Goal: Task Accomplishment & Management: Use online tool/utility

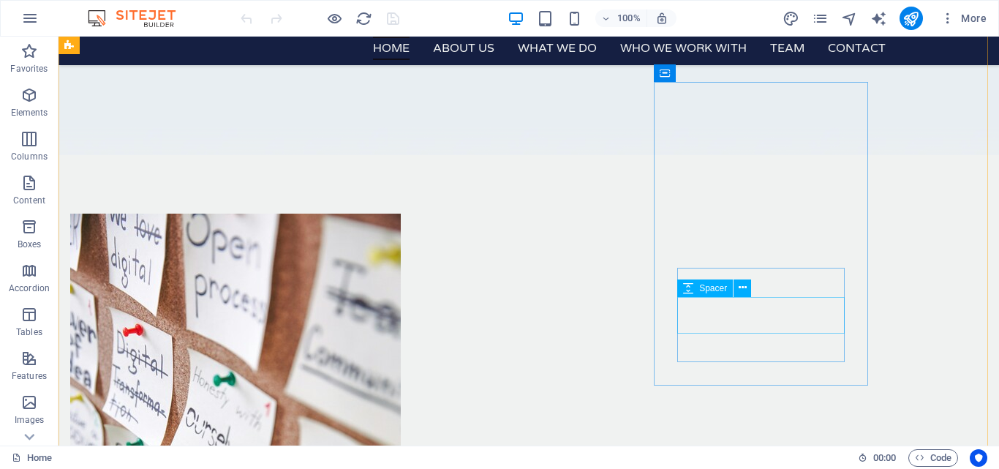
scroll to position [1092, 0]
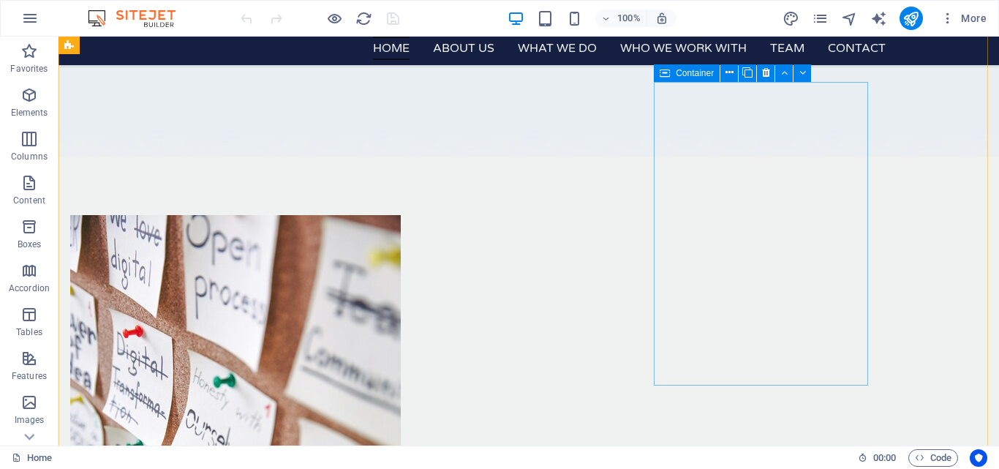
drag, startPoint x: 863, startPoint y: 366, endPoint x: 613, endPoint y: 385, distance: 250.9
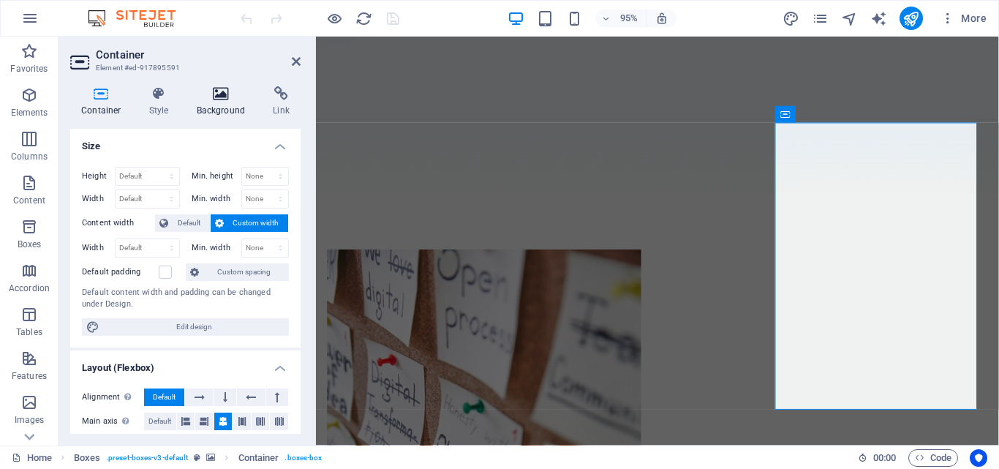
click at [217, 101] on h4 "Background" at bounding box center [224, 101] width 77 height 31
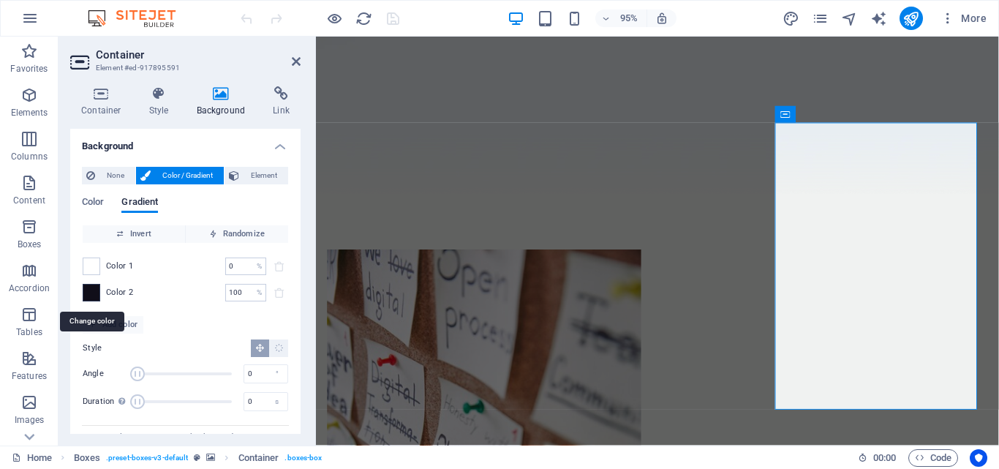
click at [94, 289] on span at bounding box center [91, 293] width 16 height 16
click at [0, 0] on li "Font color #000000" at bounding box center [0, 0] width 0 height 0
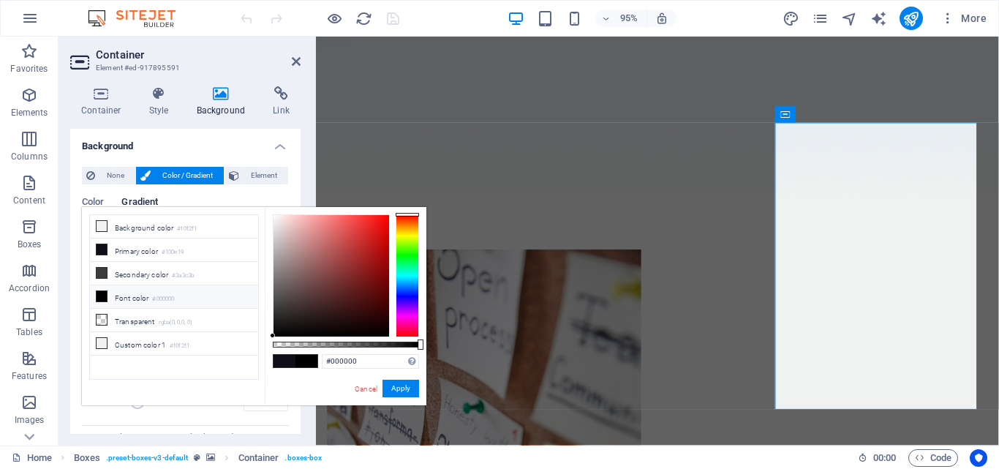
click at [407, 225] on div at bounding box center [407, 275] width 23 height 123
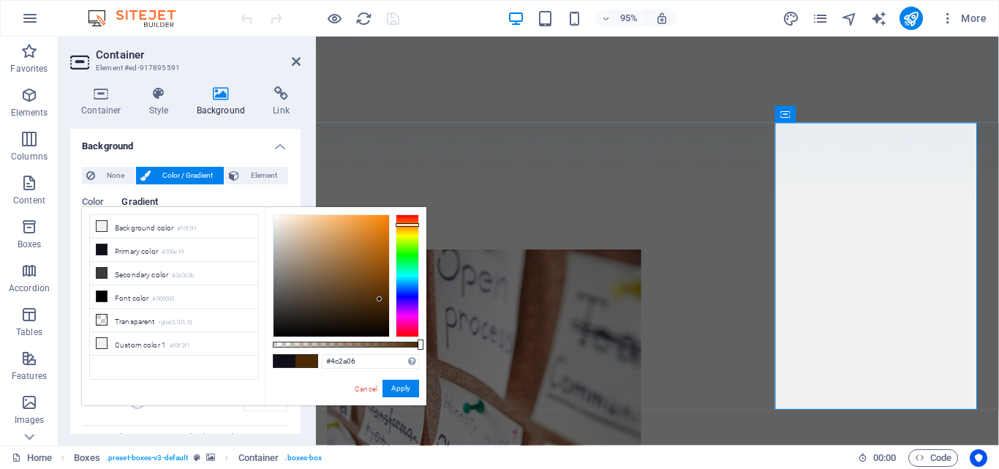
type input "#4c2b06"
drag, startPoint x: 272, startPoint y: 334, endPoint x: 379, endPoint y: 299, distance: 112.4
click at [379, 299] on div at bounding box center [378, 298] width 5 height 5
click at [405, 387] on button "Apply" at bounding box center [401, 389] width 37 height 18
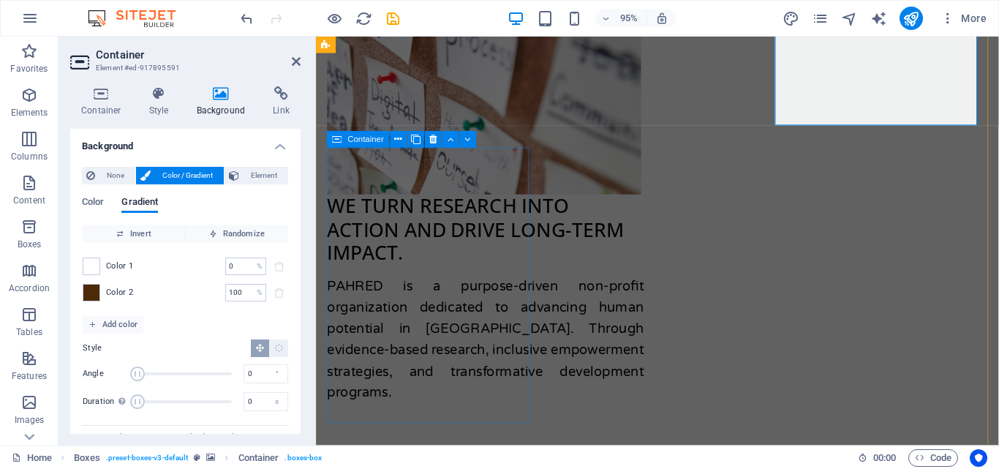
scroll to position [1394, 0]
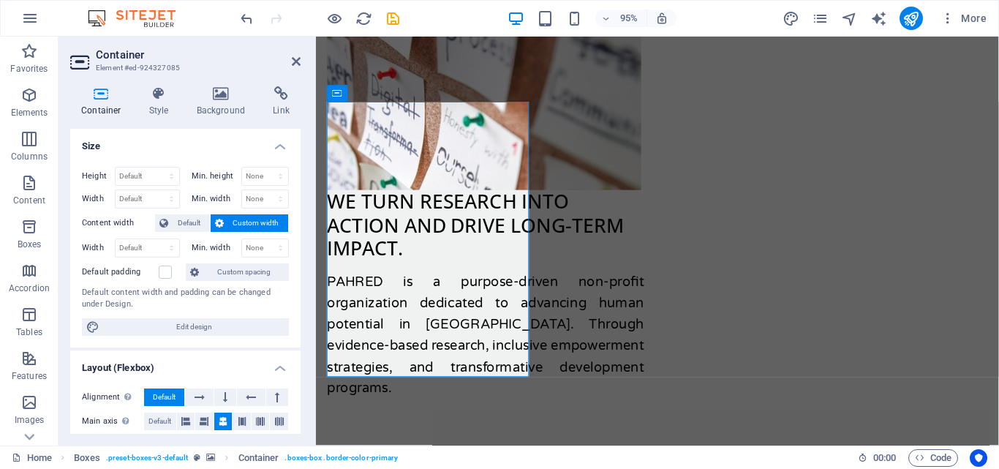
scroll to position [1439, 0]
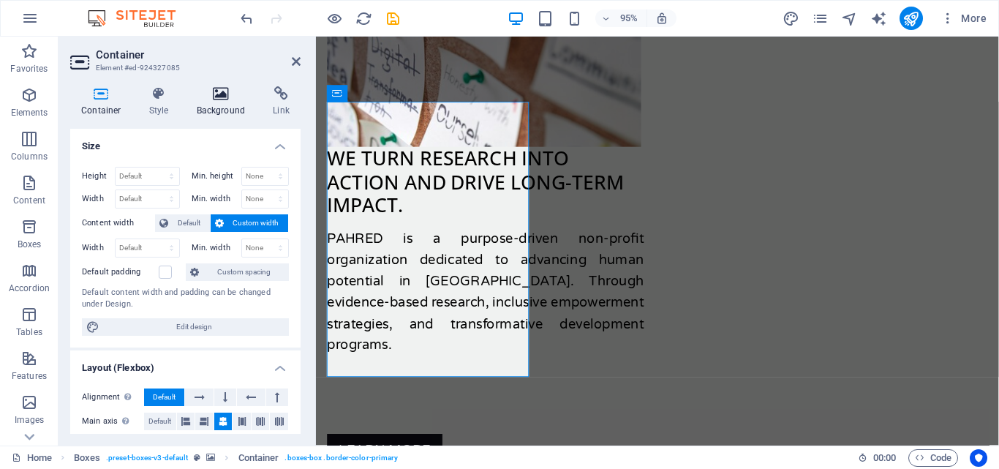
click at [228, 88] on icon at bounding box center [221, 93] width 71 height 15
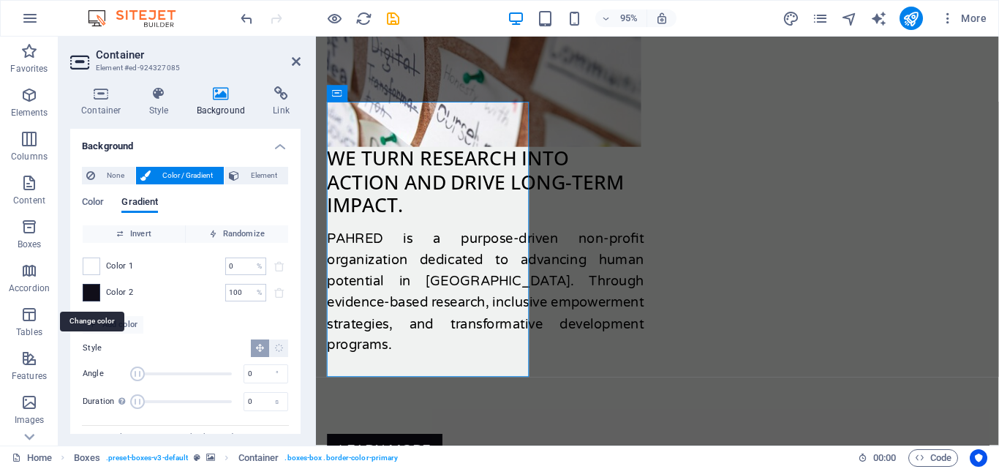
click at [88, 294] on span at bounding box center [91, 293] width 16 height 16
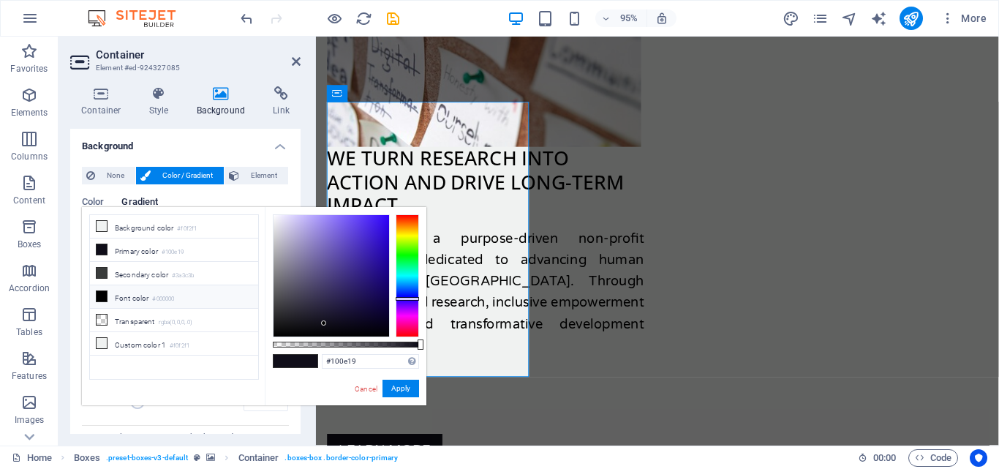
type input "#19120e"
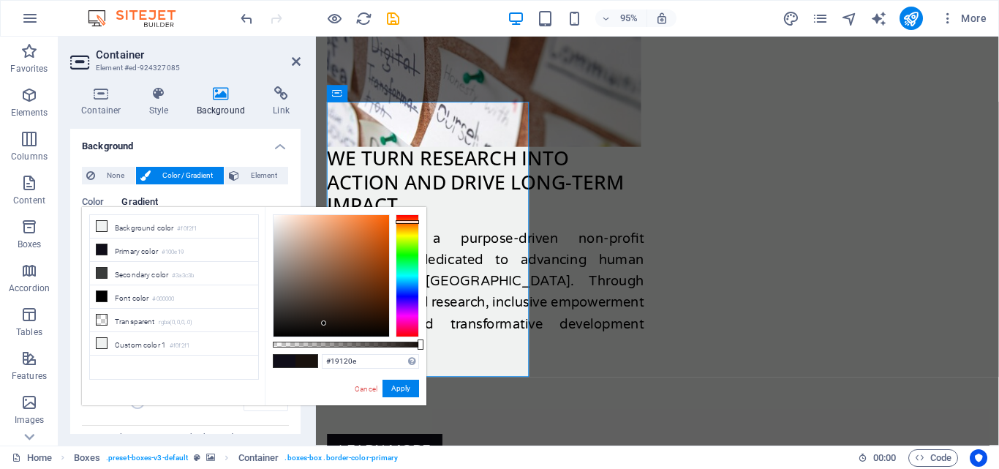
click at [406, 222] on div at bounding box center [407, 275] width 23 height 123
click at [392, 394] on button "Apply" at bounding box center [401, 389] width 37 height 18
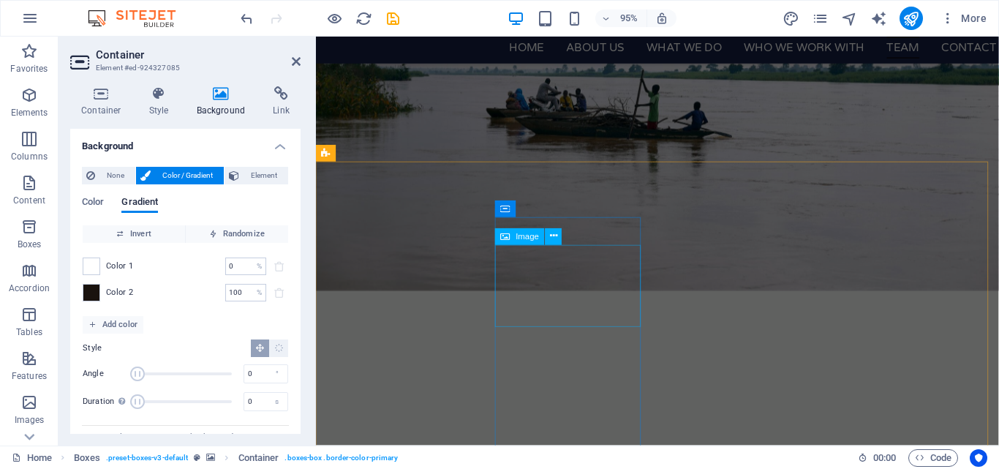
scroll to position [2453, 0]
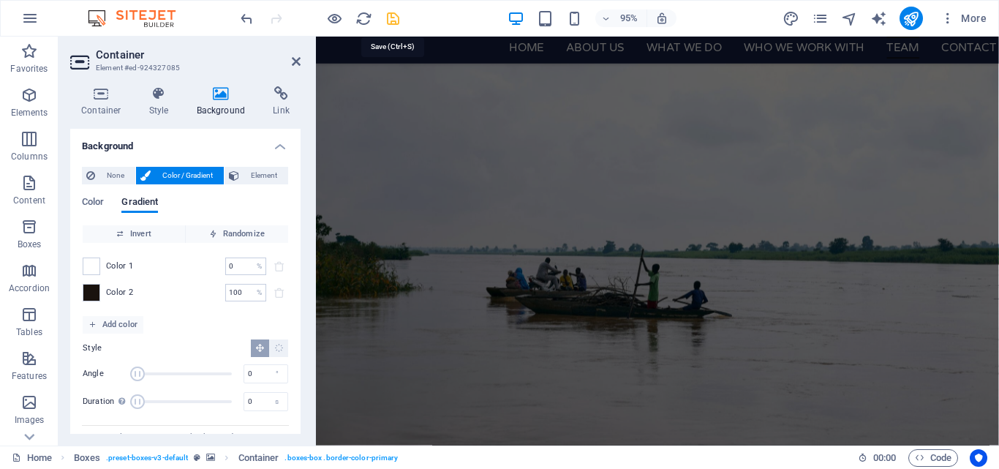
click at [391, 18] on icon "save" at bounding box center [393, 18] width 17 height 17
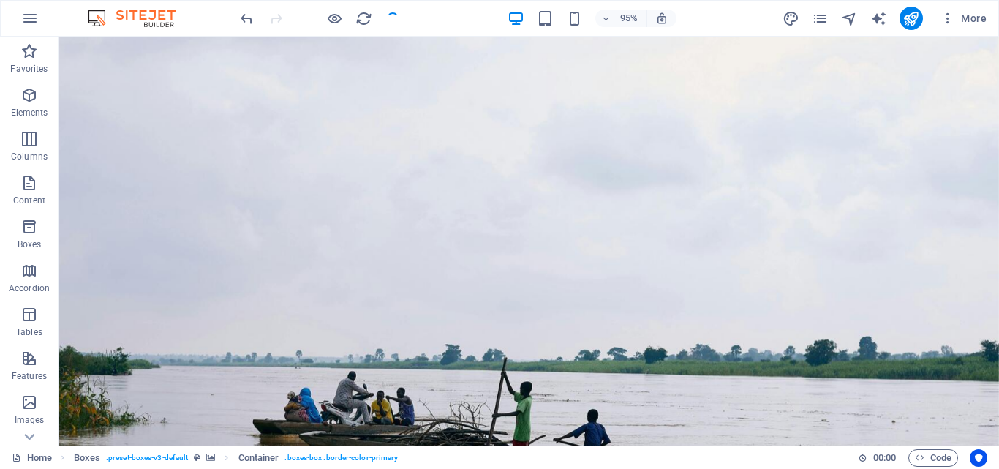
checkbox input "false"
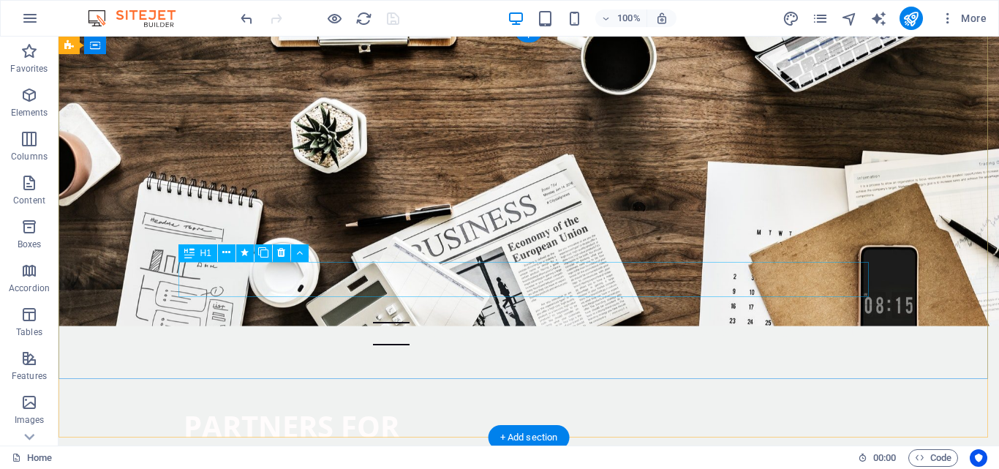
scroll to position [0, 0]
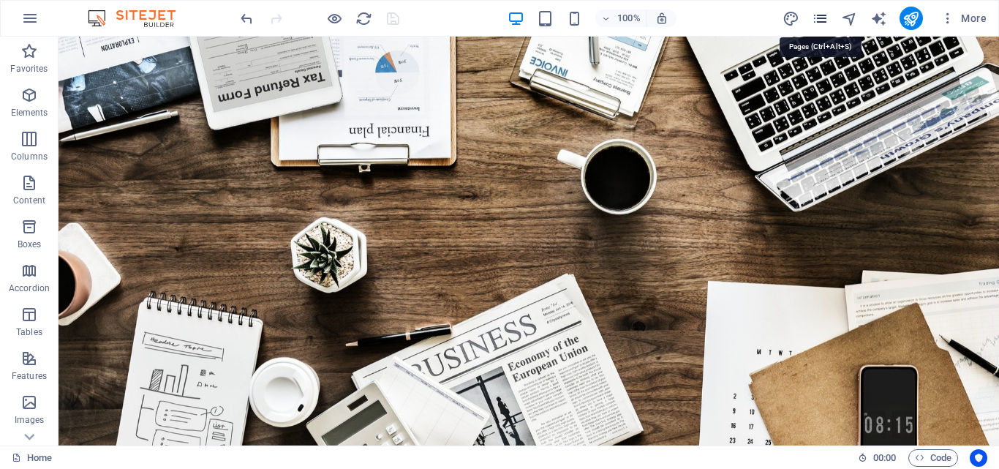
click at [822, 19] on icon "pages" at bounding box center [820, 18] width 17 height 17
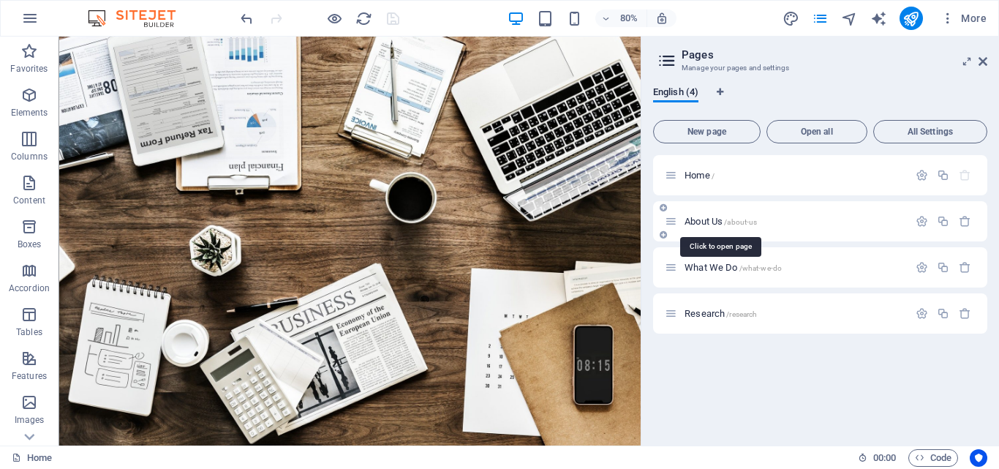
click at [702, 221] on span "About Us /about-us" at bounding box center [721, 221] width 72 height 11
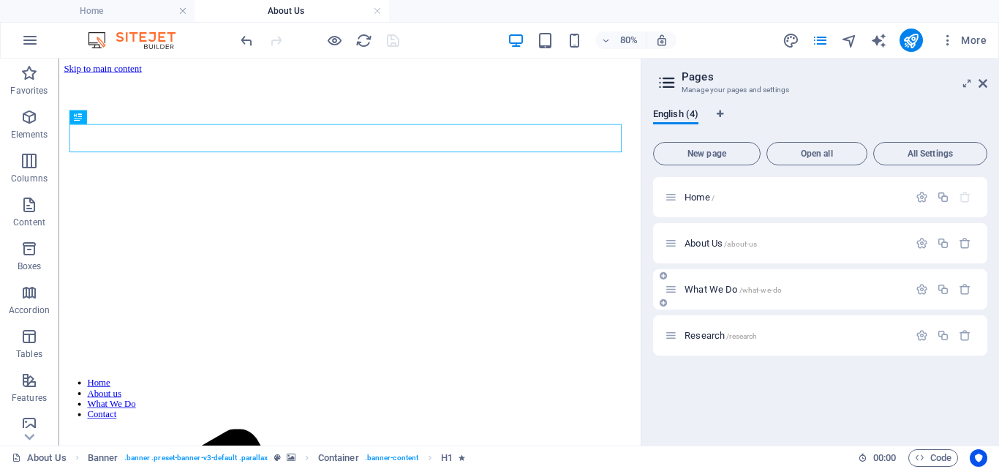
click at [710, 285] on span "What We Do /what-we-do" at bounding box center [733, 289] width 97 height 11
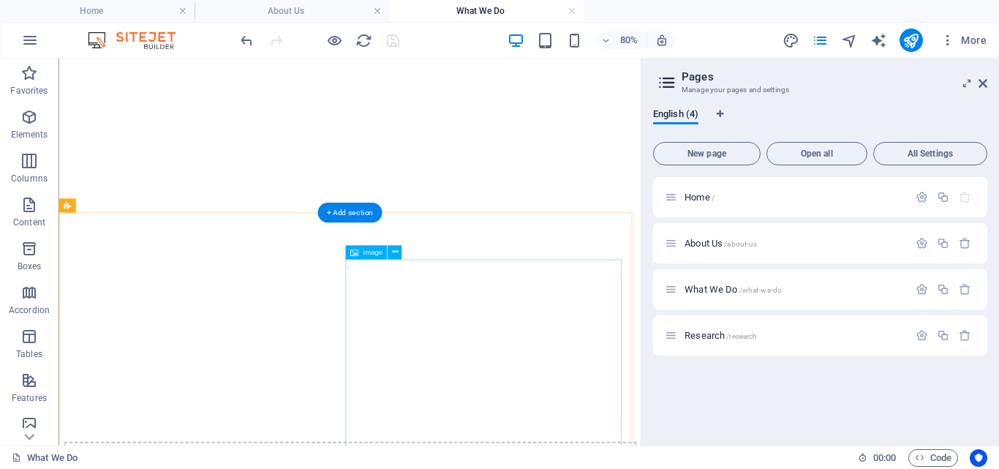
scroll to position [1667, 0]
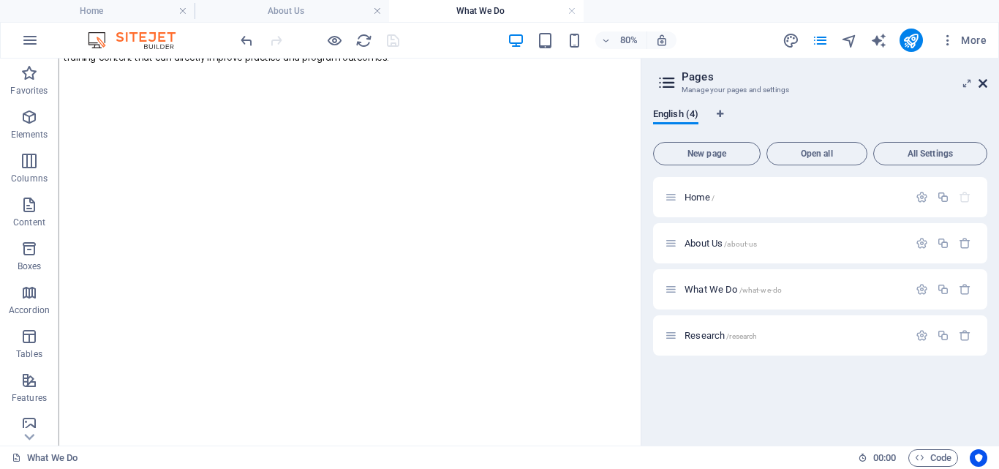
click at [986, 85] on icon at bounding box center [983, 84] width 9 height 12
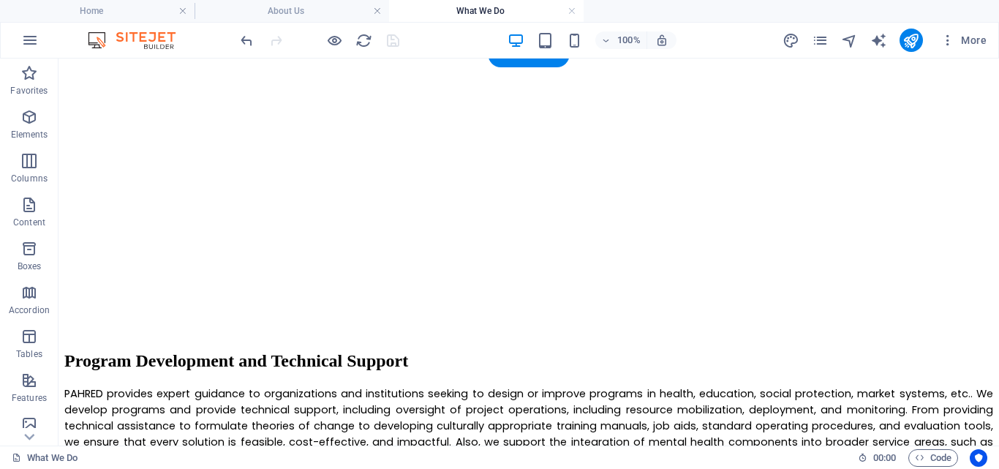
scroll to position [2497, 0]
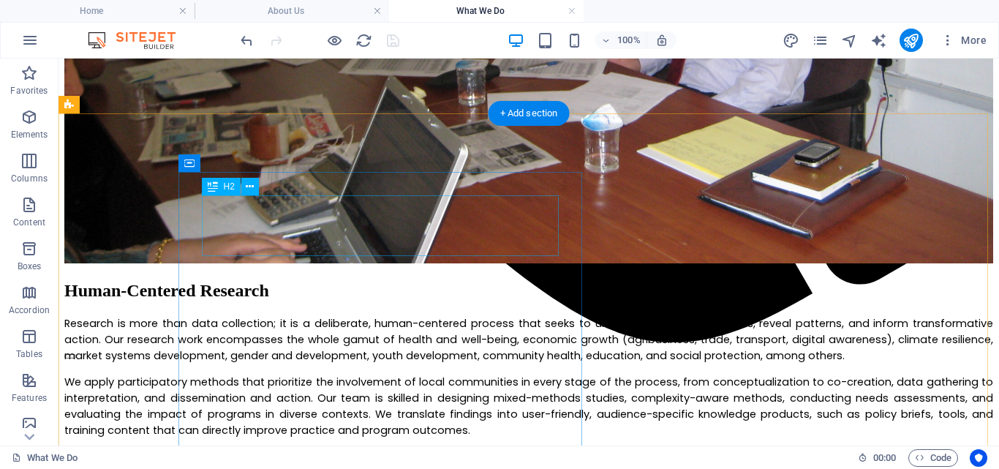
scroll to position [1337, 0]
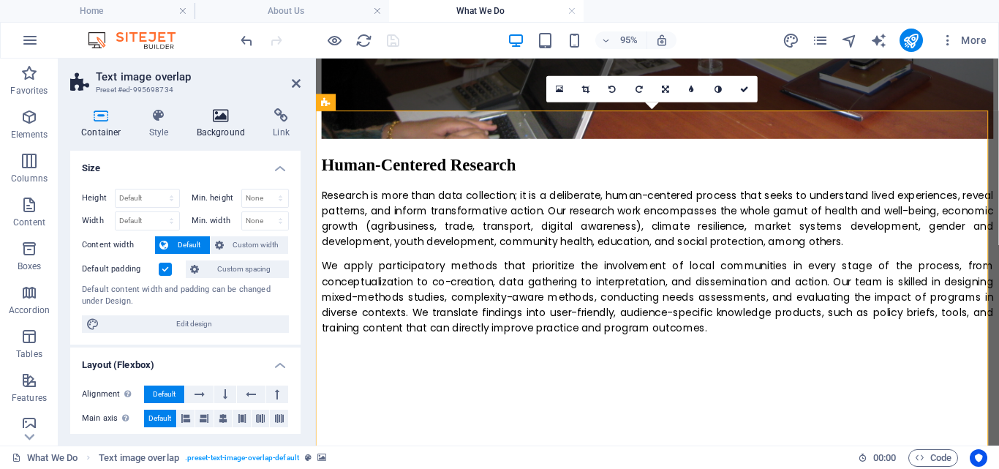
click at [212, 116] on icon at bounding box center [221, 115] width 71 height 15
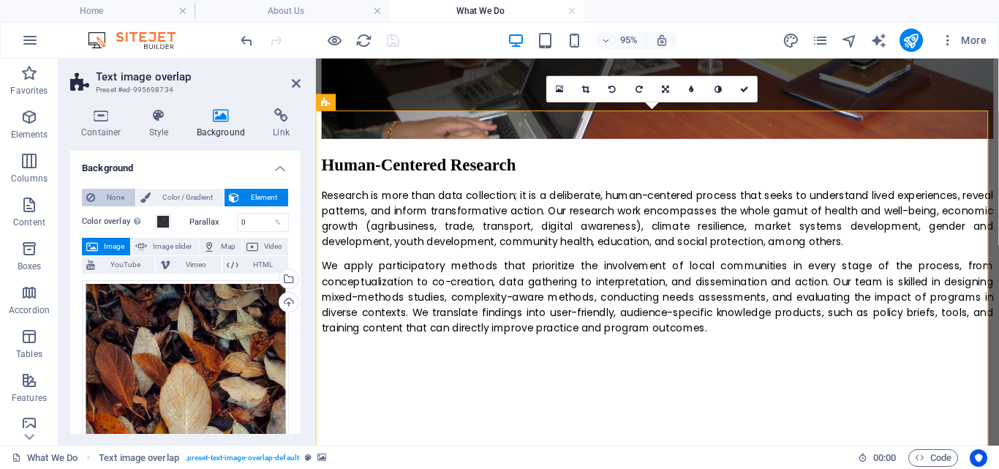
click at [117, 195] on span "None" at bounding box center [114, 198] width 31 height 18
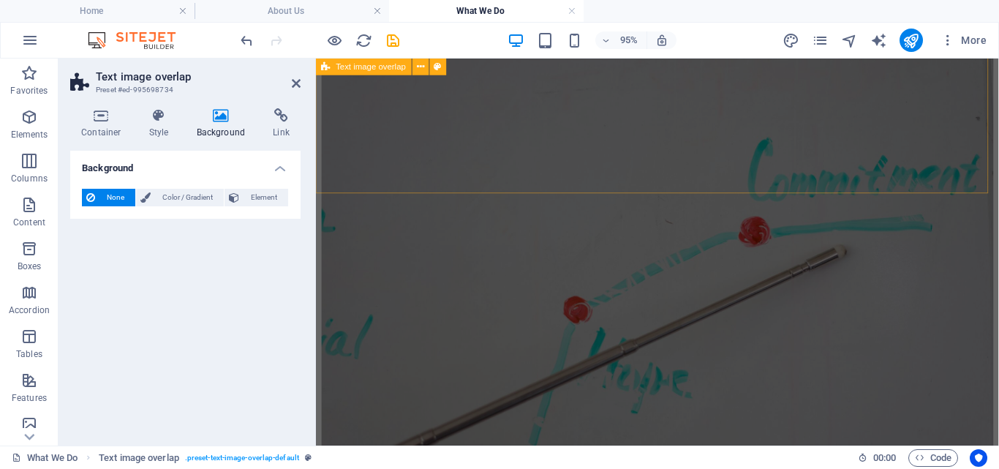
scroll to position [2352, 0]
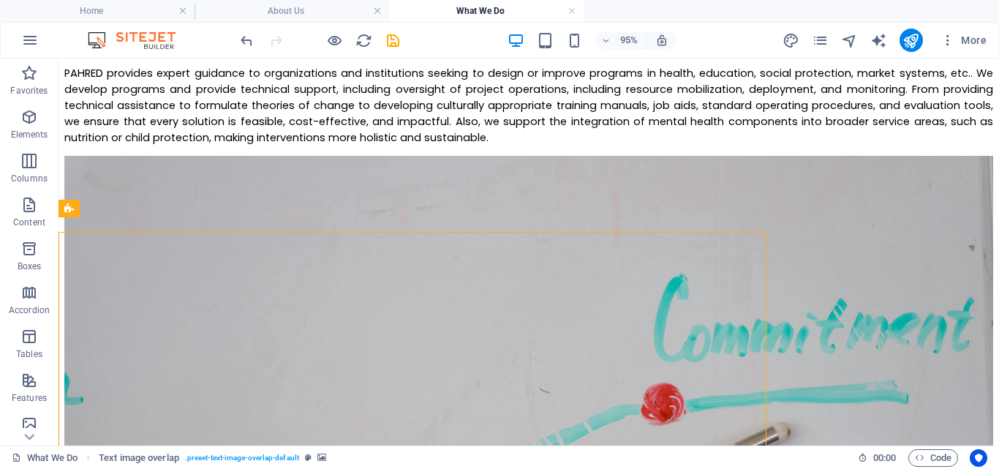
scroll to position [2336, 0]
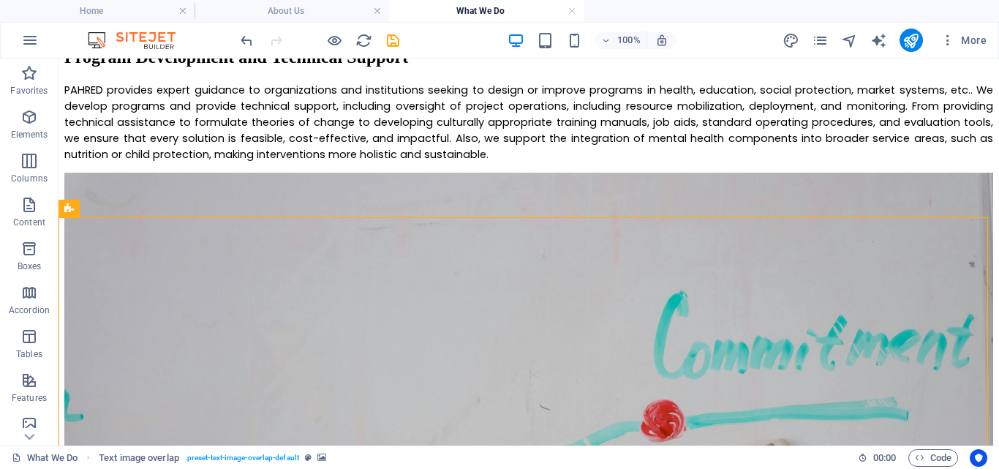
drag, startPoint x: 489, startPoint y: 250, endPoint x: 315, endPoint y: 206, distance: 179.0
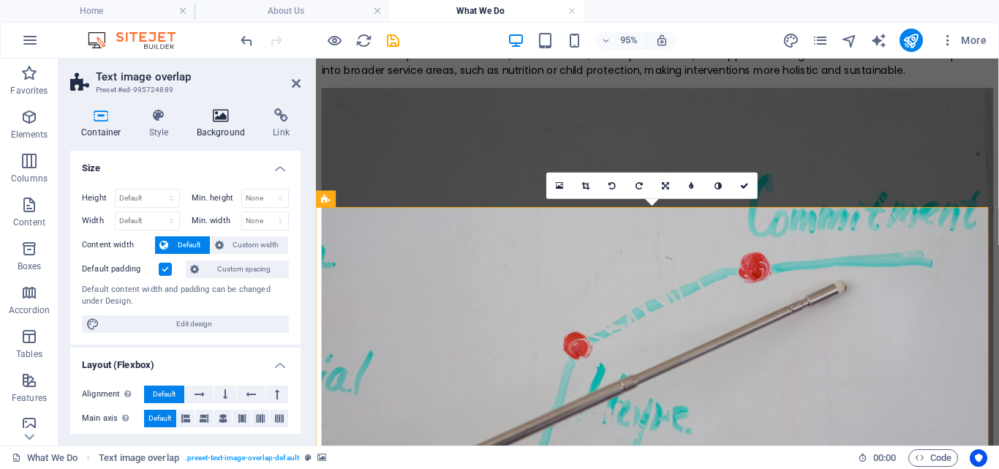
scroll to position [2352, 0]
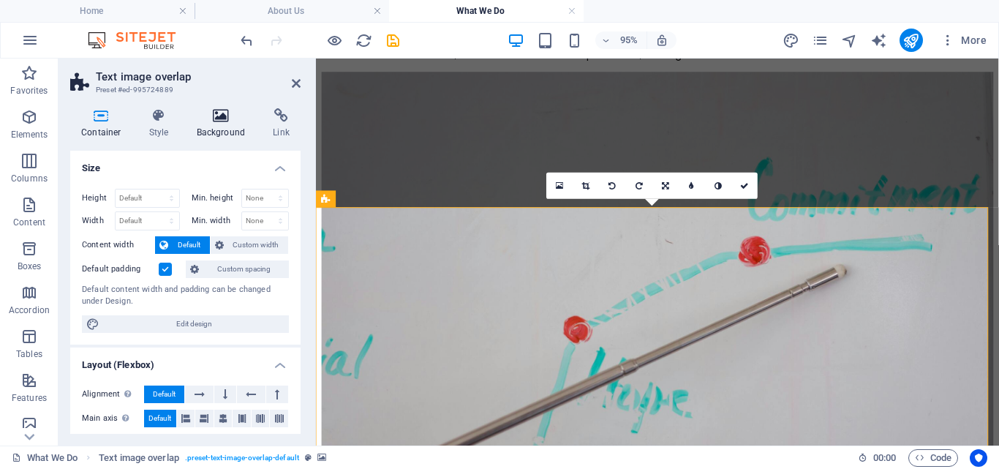
click at [225, 117] on icon at bounding box center [221, 115] width 71 height 15
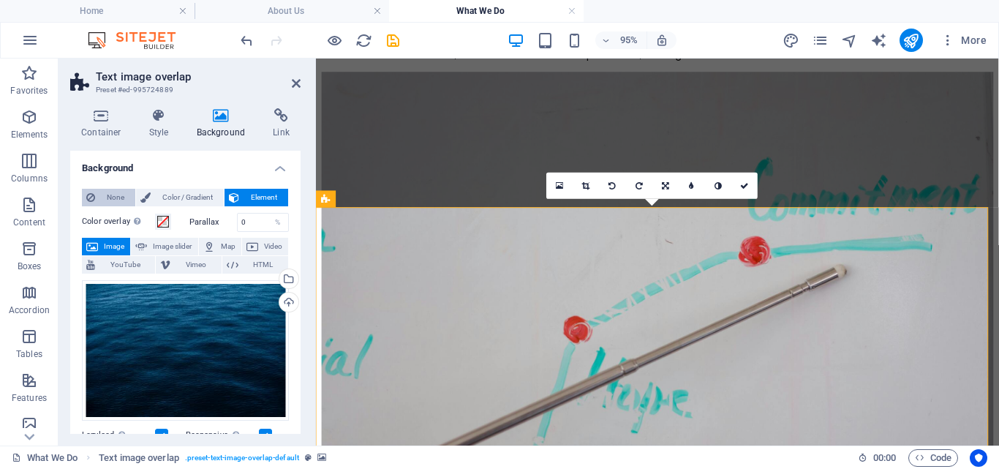
click at [111, 197] on span "None" at bounding box center [114, 198] width 31 height 18
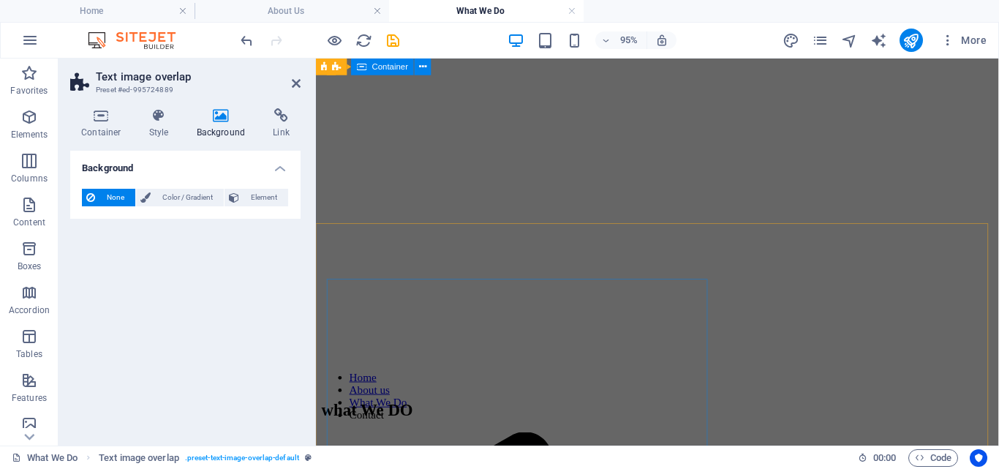
scroll to position [0, 0]
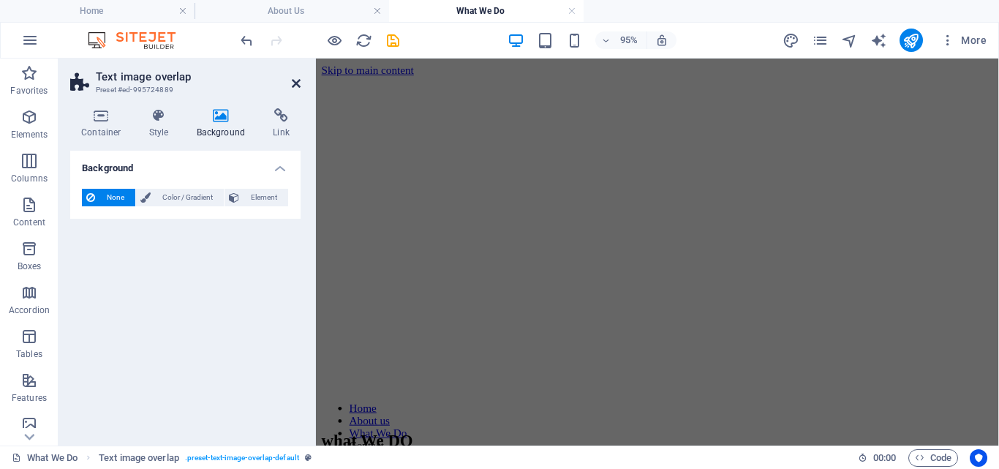
click at [298, 86] on icon at bounding box center [296, 84] width 9 height 12
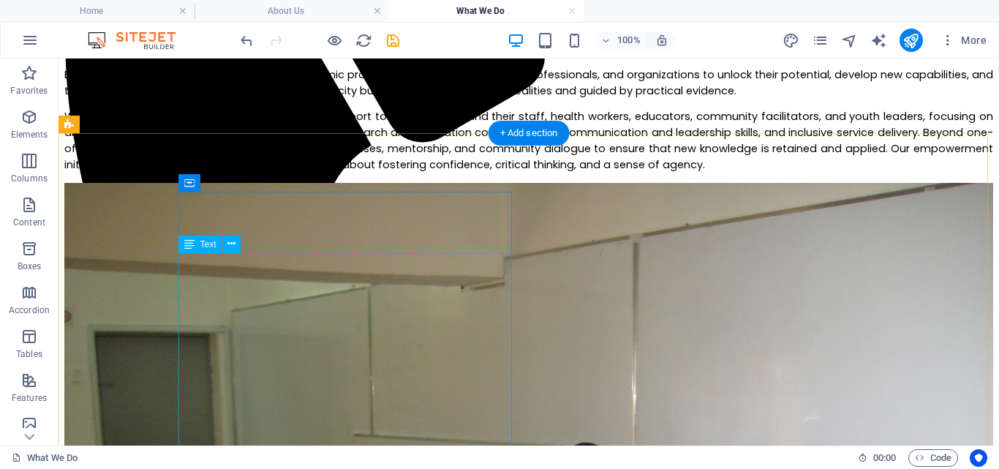
scroll to position [729, 0]
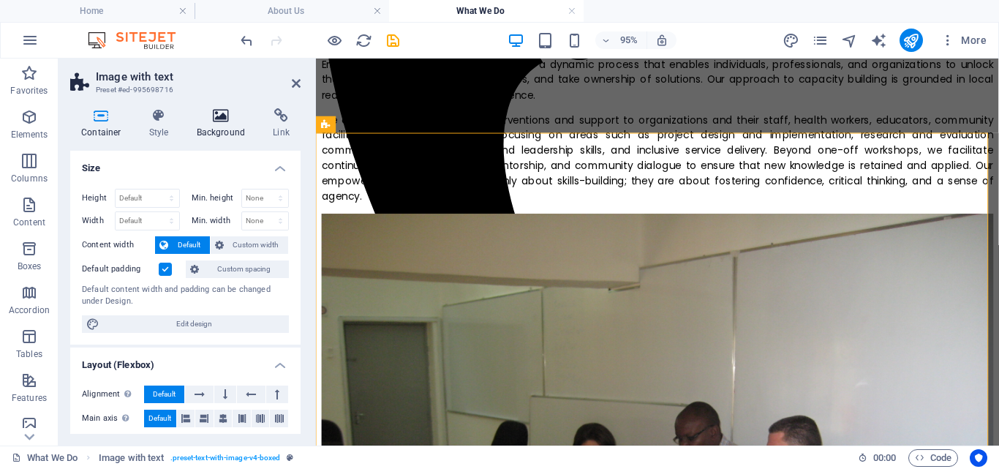
click at [216, 120] on icon at bounding box center [221, 115] width 71 height 15
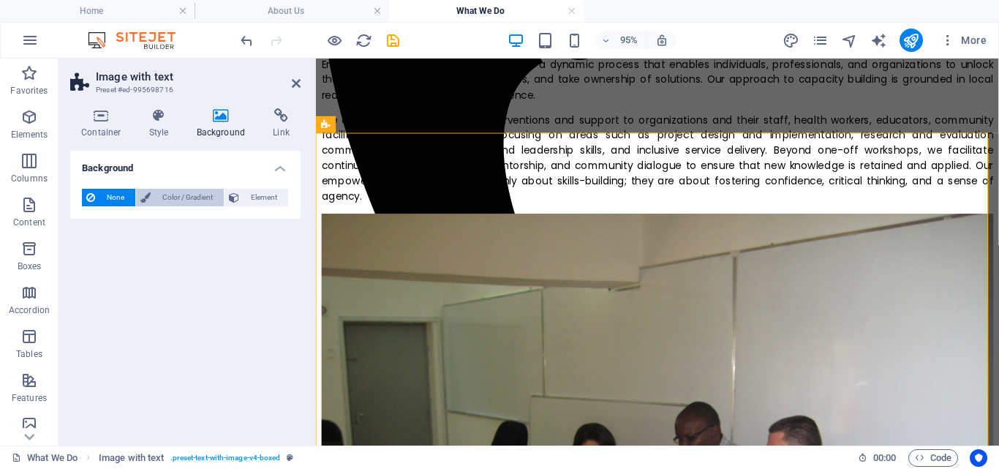
click at [172, 195] on span "Color / Gradient" at bounding box center [187, 198] width 64 height 18
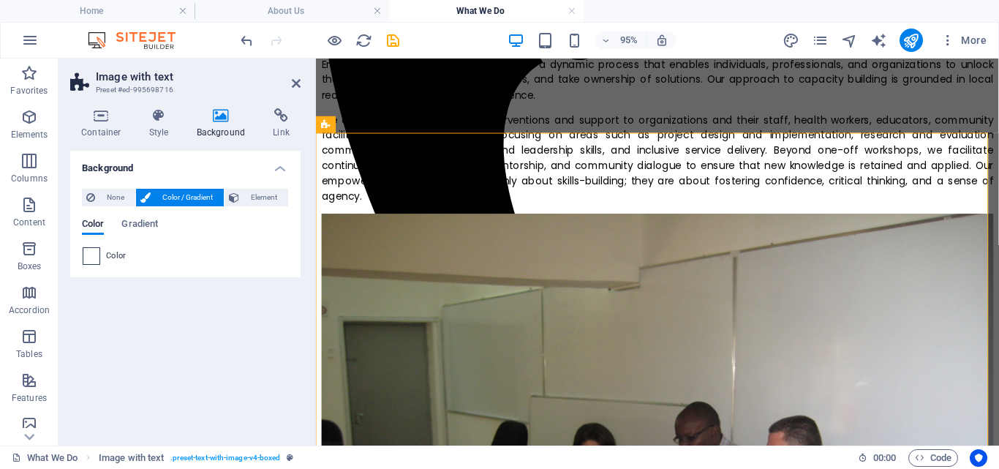
click at [96, 259] on span at bounding box center [91, 256] width 16 height 16
click at [0, 0] on li "Primary color #100e19" at bounding box center [0, 0] width 0 height 0
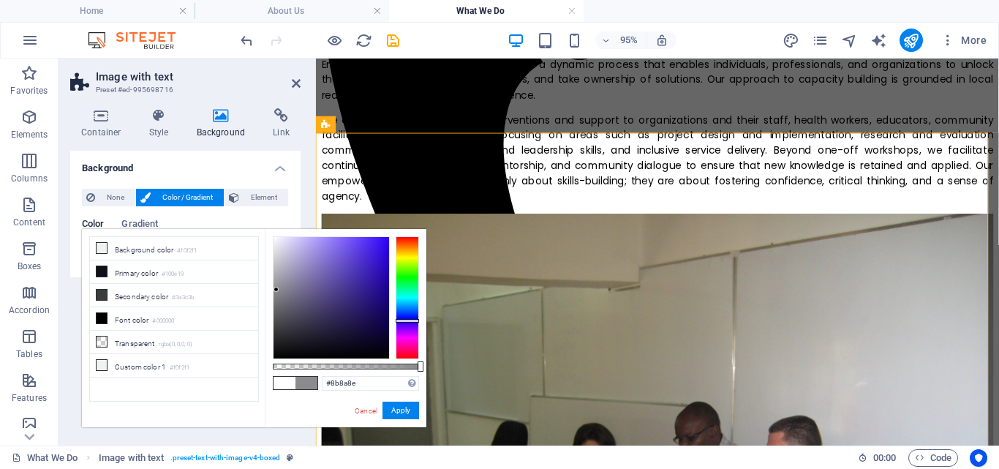
drag, startPoint x: 325, startPoint y: 344, endPoint x: 276, endPoint y: 290, distance: 72.5
click at [276, 290] on div at bounding box center [276, 289] width 5 height 5
click at [403, 413] on button "Apply" at bounding box center [401, 411] width 37 height 18
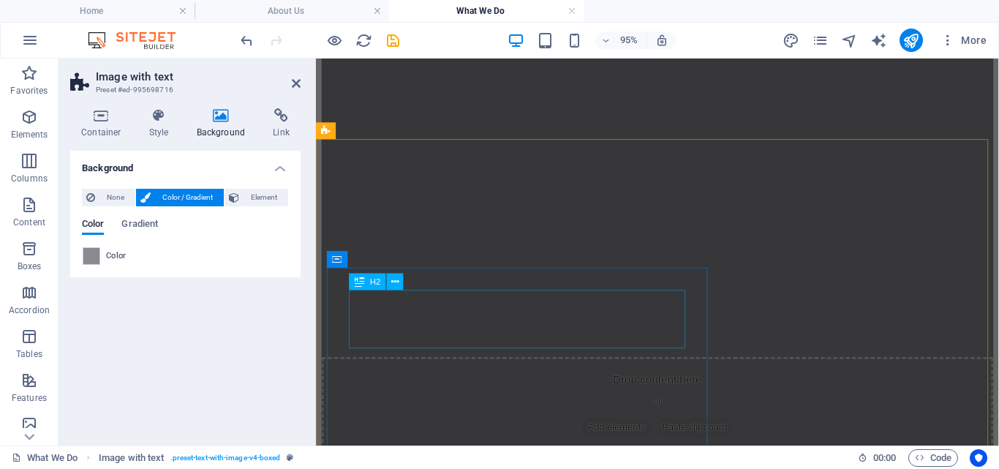
scroll to position [1798, 0]
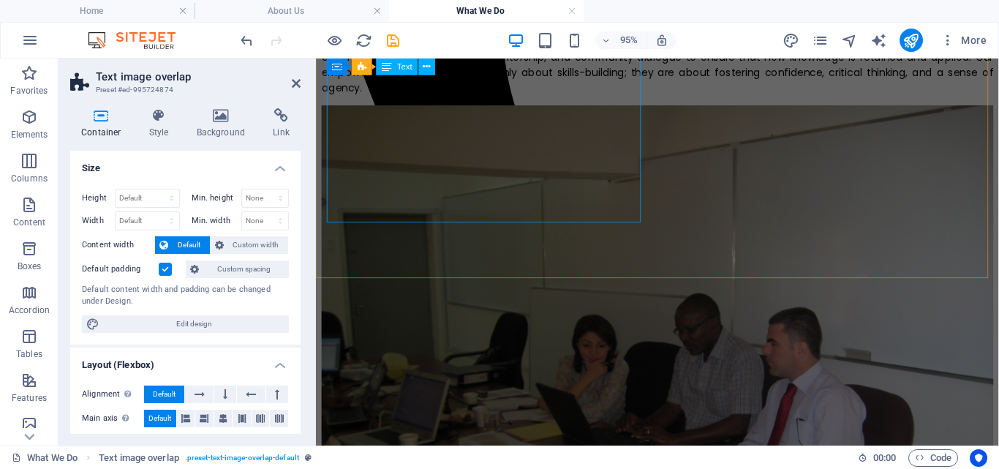
scroll to position [729, 0]
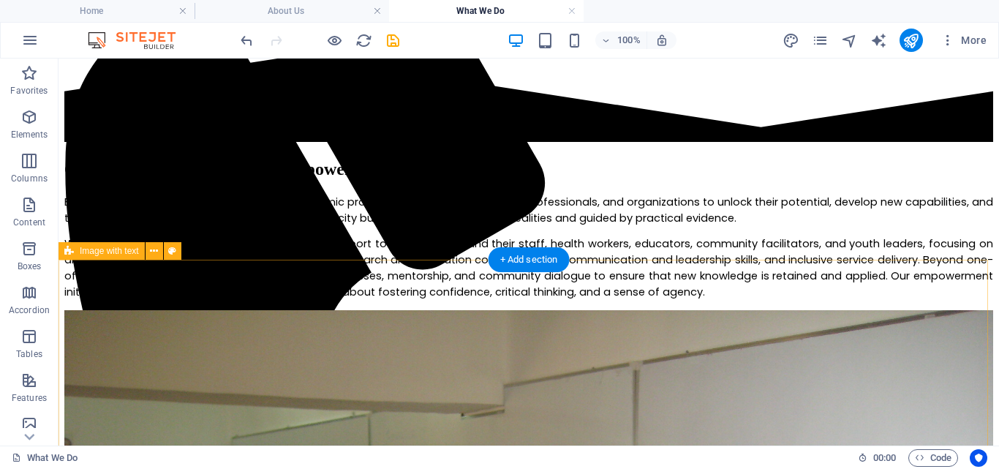
scroll to position [604, 0]
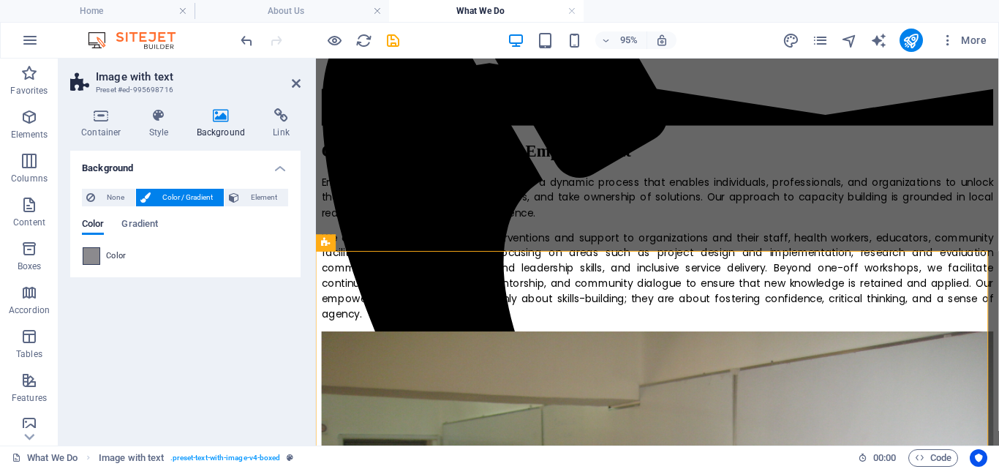
click at [88, 258] on span at bounding box center [91, 256] width 16 height 16
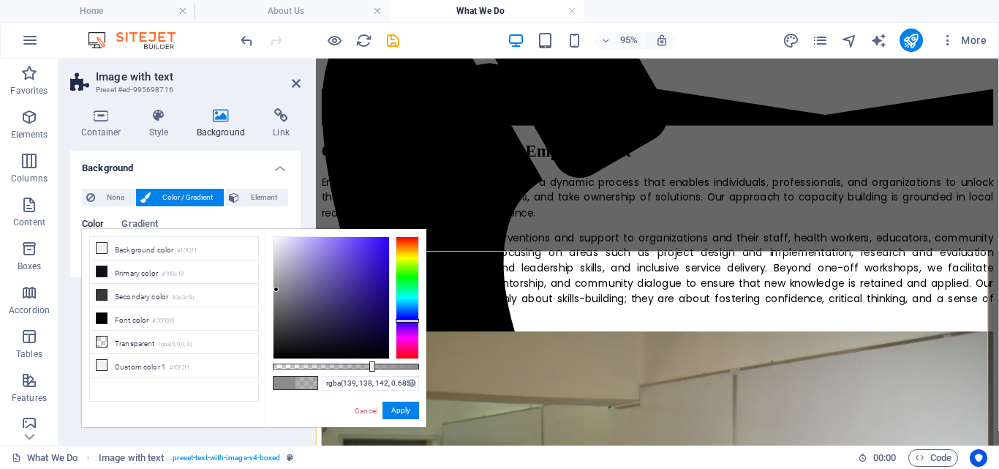
drag, startPoint x: 421, startPoint y: 364, endPoint x: 373, endPoint y: 368, distance: 47.7
click at [373, 368] on div at bounding box center [372, 366] width 6 height 10
click at [409, 407] on button "Apply" at bounding box center [401, 411] width 37 height 18
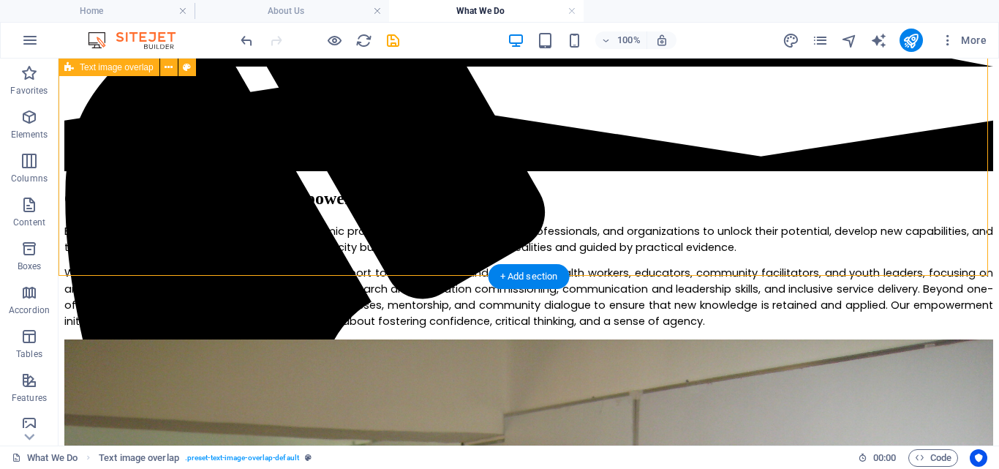
scroll to position [576, 0]
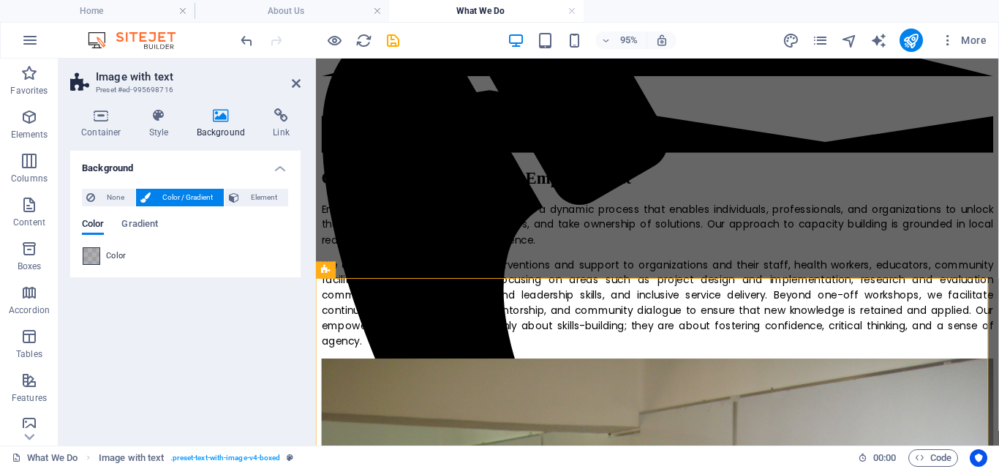
click at [92, 255] on span at bounding box center [91, 256] width 16 height 16
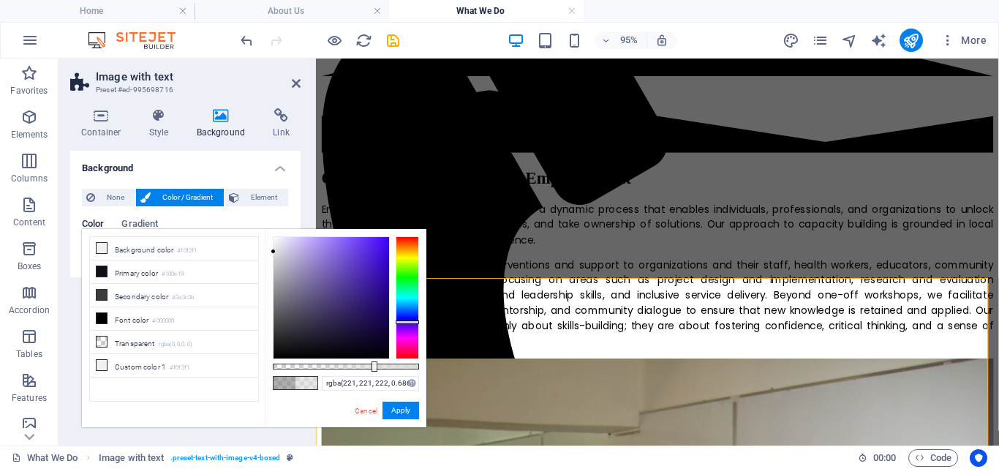
drag, startPoint x: 274, startPoint y: 288, endPoint x: 274, endPoint y: 252, distance: 36.6
click at [274, 252] on div at bounding box center [273, 251] width 5 height 5
type input "#ddddde"
drag, startPoint x: 374, startPoint y: 365, endPoint x: 448, endPoint y: 376, distance: 75.4
click at [448, 376] on body "[DOMAIN_NAME] Home About Us What We Do Favorites Elements Columns Content Boxes…" at bounding box center [499, 234] width 999 height 469
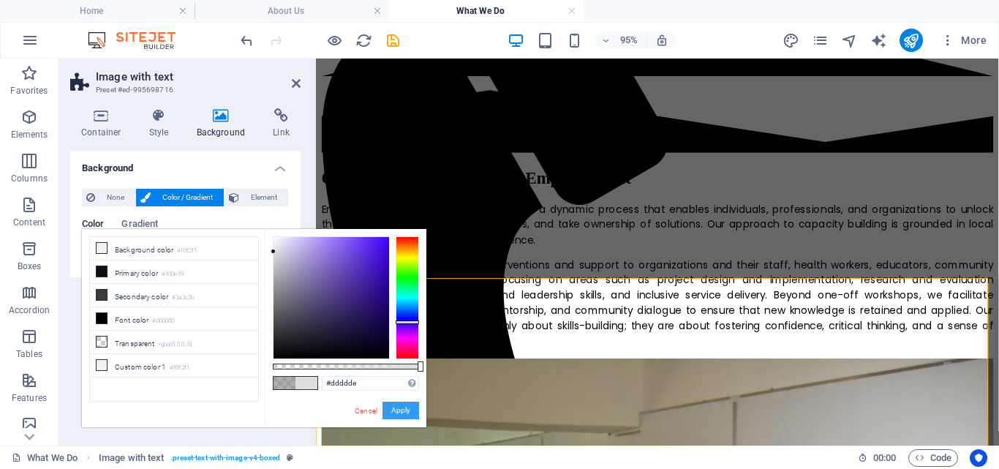
click at [398, 413] on button "Apply" at bounding box center [401, 411] width 37 height 18
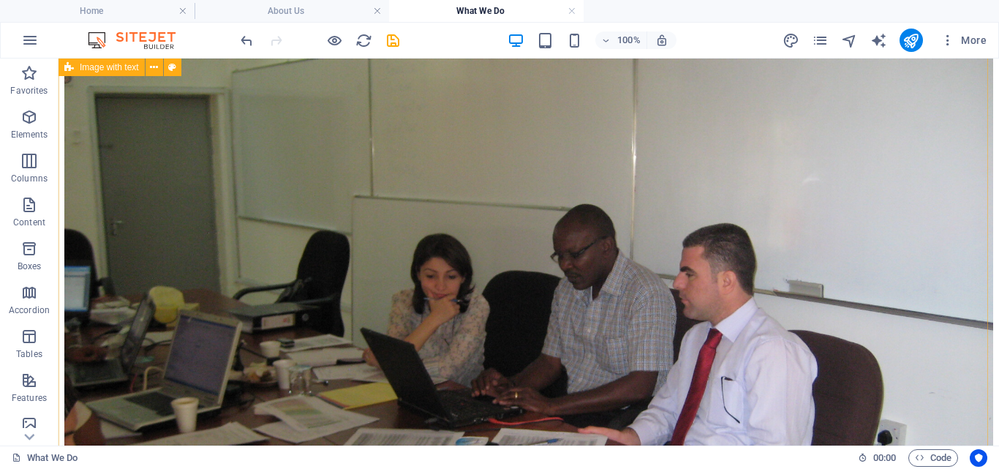
scroll to position [1025, 0]
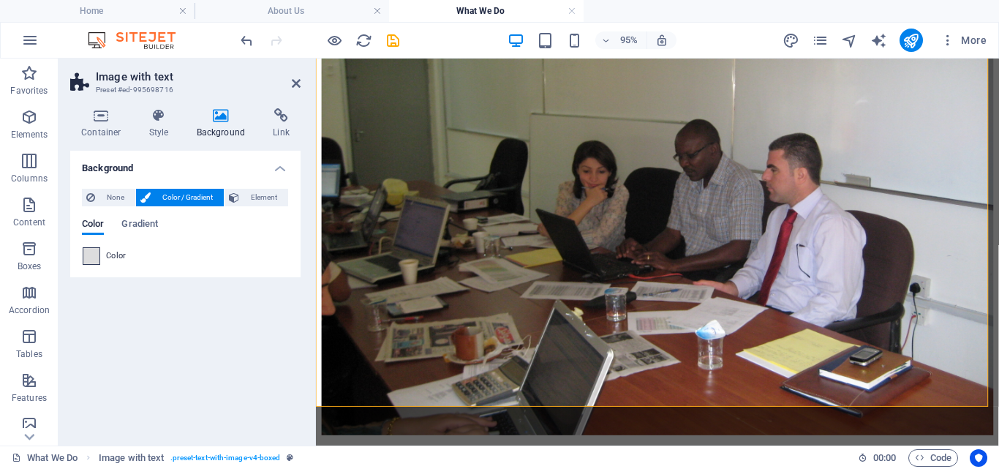
click at [89, 260] on span at bounding box center [91, 256] width 16 height 16
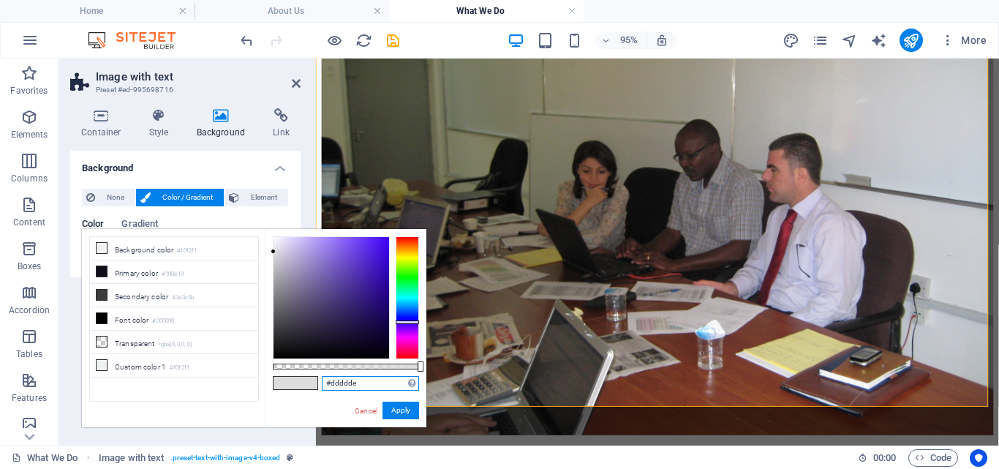
drag, startPoint x: 360, startPoint y: 383, endPoint x: 325, endPoint y: 382, distance: 35.1
click at [325, 382] on input "#ddddde" at bounding box center [370, 383] width 97 height 15
click at [362, 410] on link "Cancel" at bounding box center [366, 410] width 26 height 11
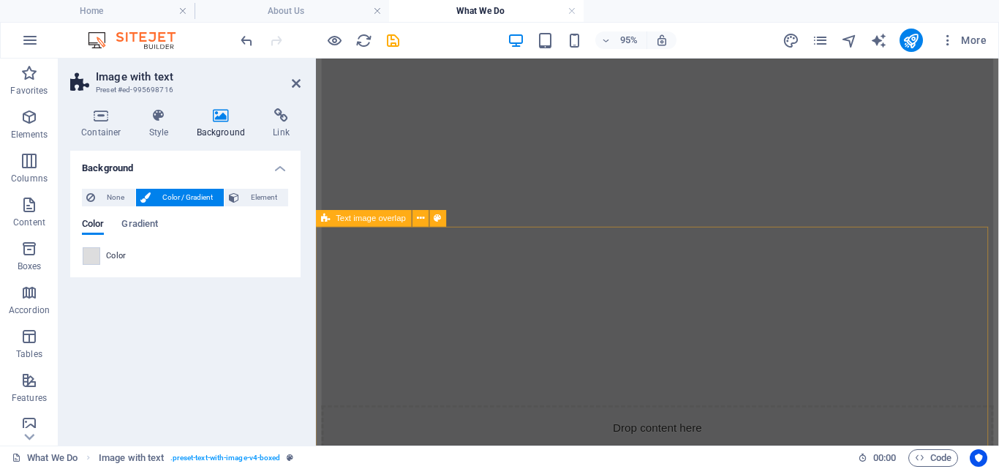
scroll to position [1742, 0]
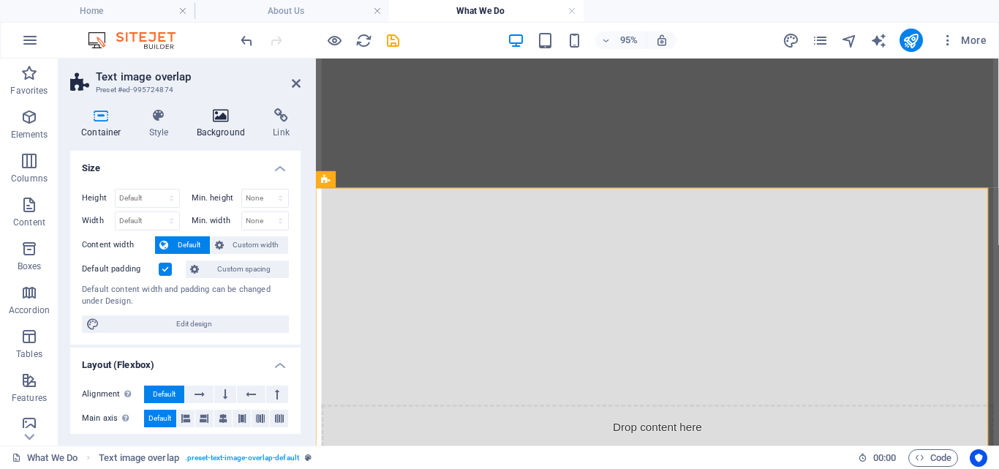
click at [220, 114] on icon at bounding box center [221, 115] width 71 height 15
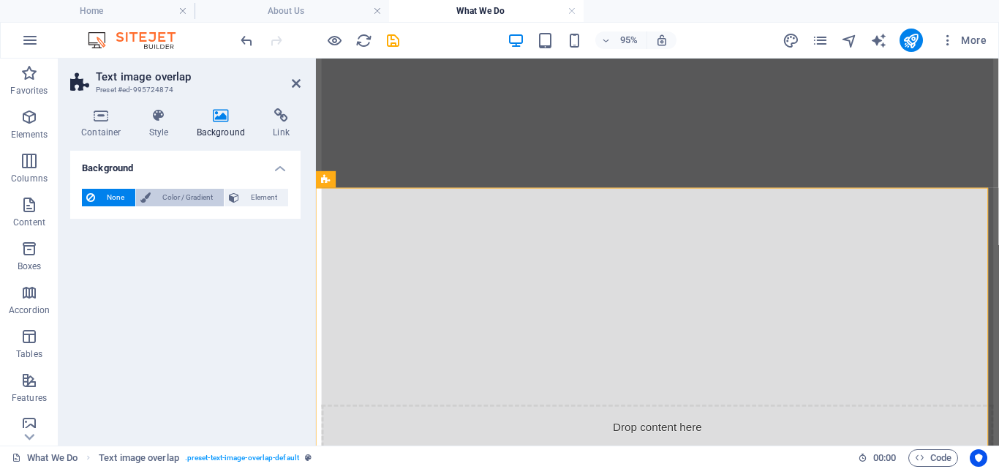
click at [195, 196] on span "Color / Gradient" at bounding box center [187, 198] width 64 height 18
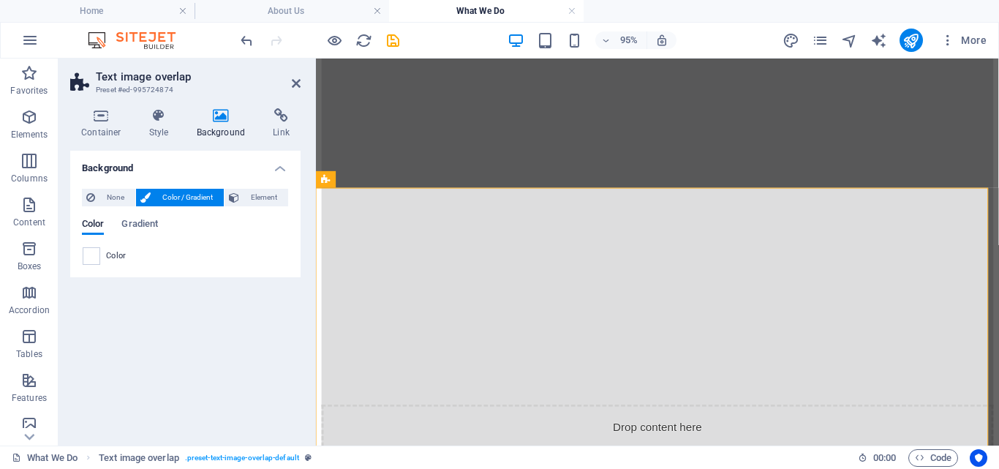
click at [195, 196] on span "Color / Gradient" at bounding box center [187, 198] width 64 height 18
click at [110, 199] on span "None" at bounding box center [114, 198] width 31 height 18
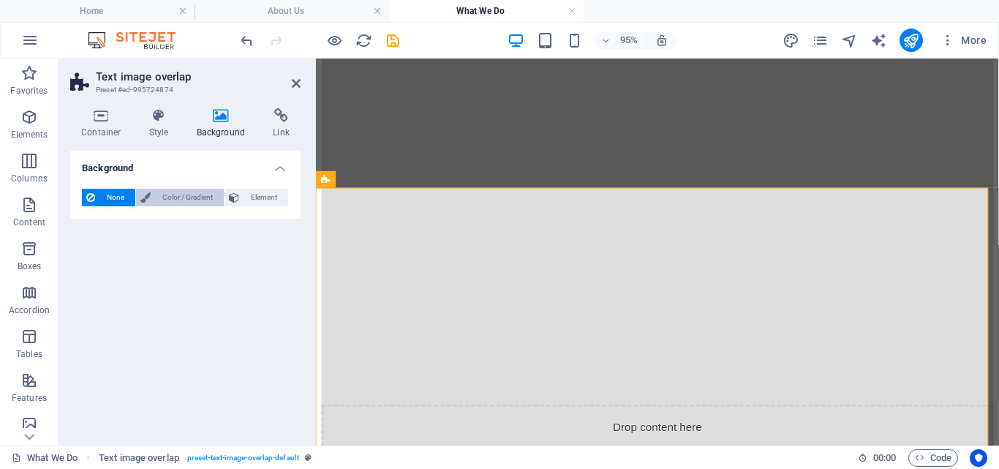
click at [160, 197] on span "Color / Gradient" at bounding box center [187, 198] width 64 height 18
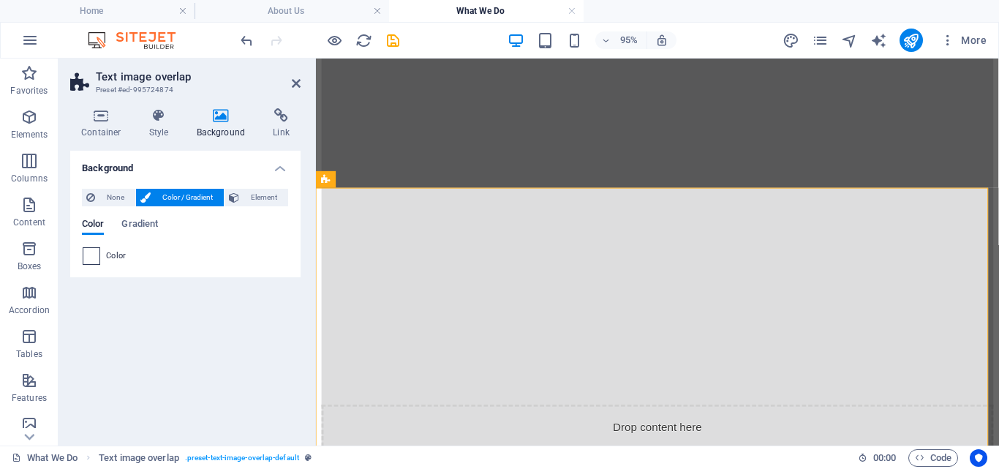
click at [91, 255] on span at bounding box center [91, 256] width 16 height 16
click at [0, 0] on li "Background color #f0f2f1" at bounding box center [0, 0] width 0 height 0
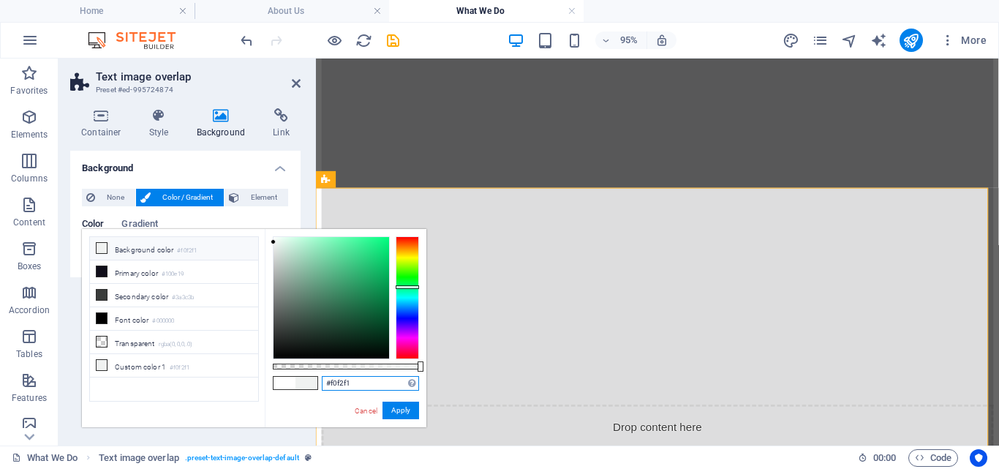
drag, startPoint x: 355, startPoint y: 383, endPoint x: 315, endPoint y: 379, distance: 39.7
click at [315, 379] on div "#f0f2f1 Supported formats #0852ed rgb(8, 82, 237) rgba(8, 82, 237, 90%) hsv(221…" at bounding box center [346, 434] width 162 height 410
paste input "ddddde"
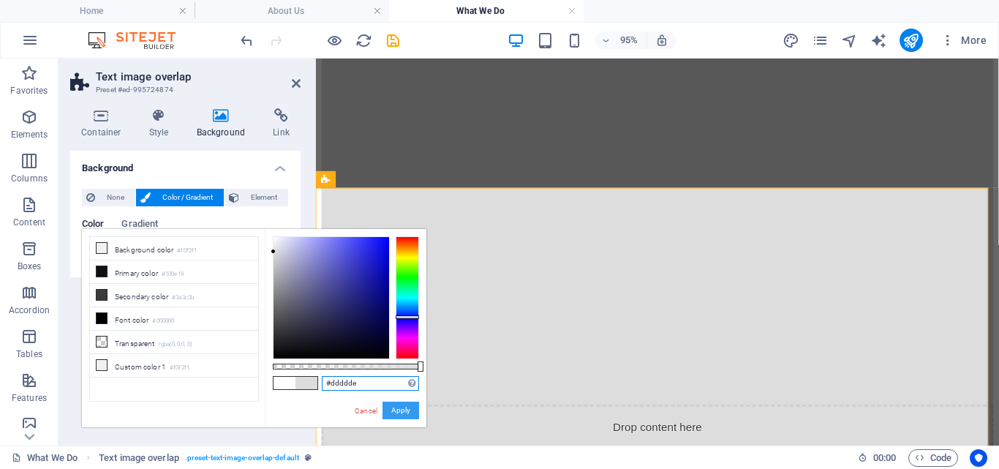
type input "#ddddde"
click at [397, 407] on button "Apply" at bounding box center [401, 411] width 37 height 18
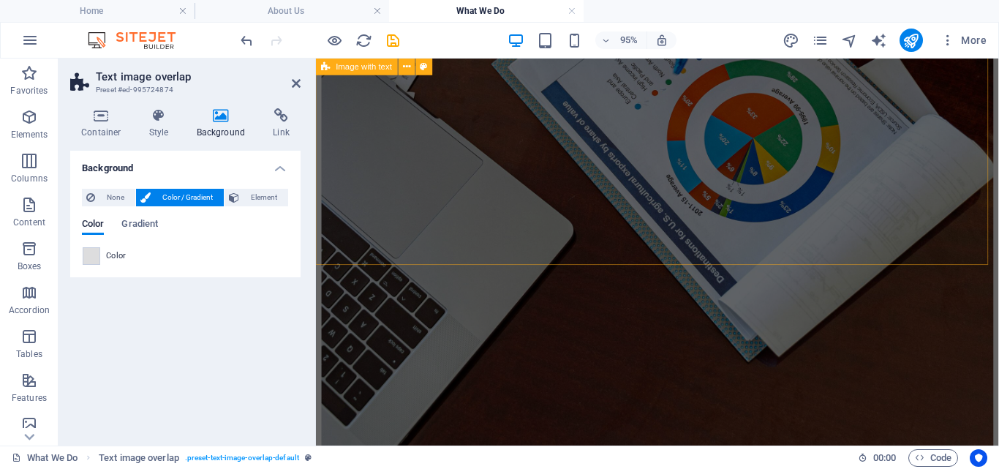
scroll to position [3590, 0]
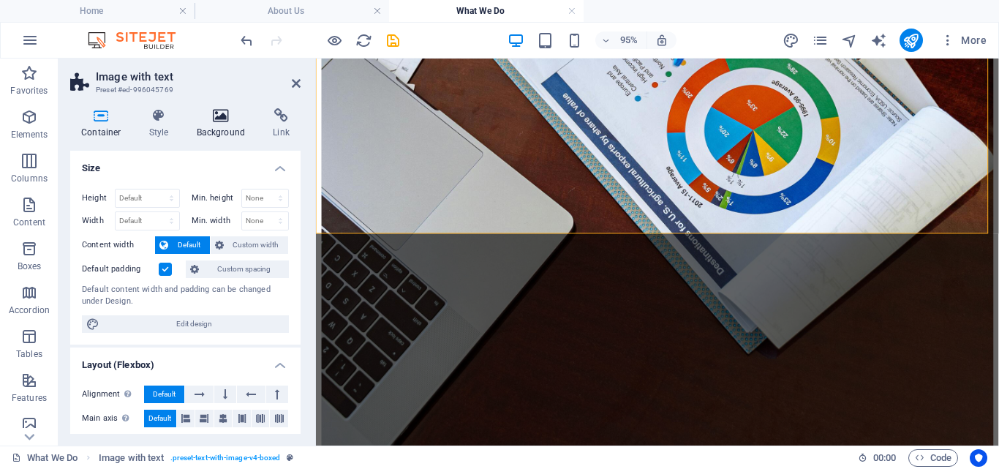
click at [214, 121] on icon at bounding box center [221, 115] width 71 height 15
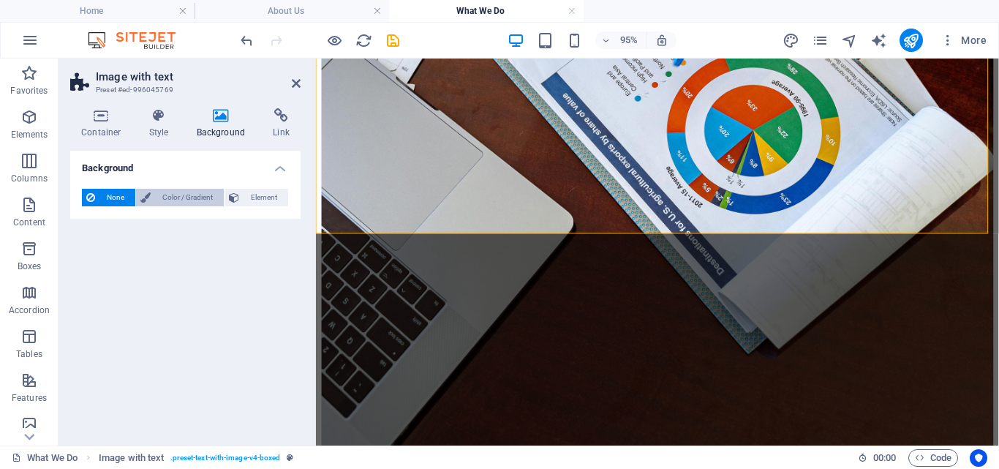
click at [185, 195] on span "Color / Gradient" at bounding box center [187, 198] width 64 height 18
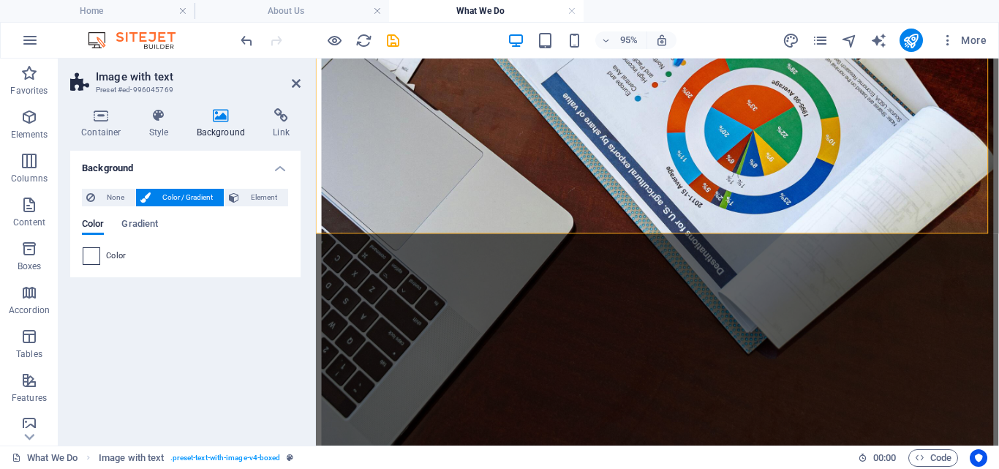
click at [93, 257] on span at bounding box center [91, 256] width 16 height 16
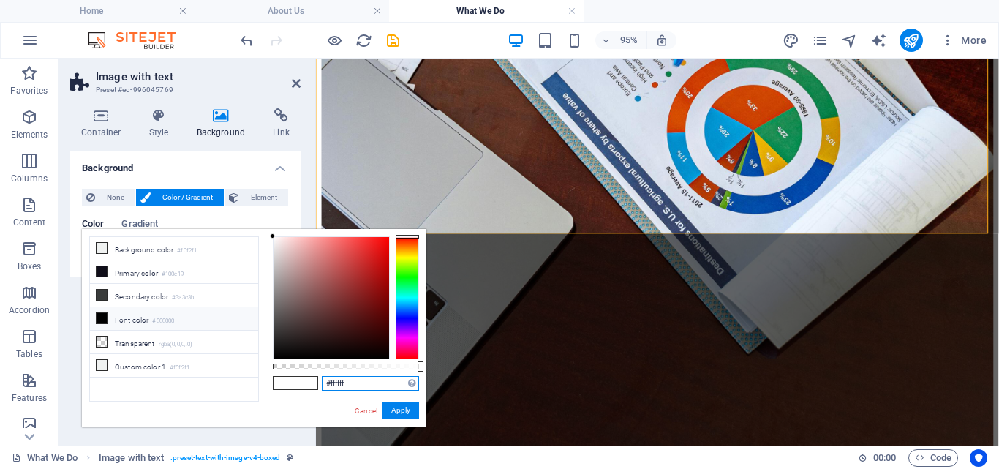
click at [352, 385] on input "#ffffff" at bounding box center [370, 383] width 97 height 15
paste input "ddddde"
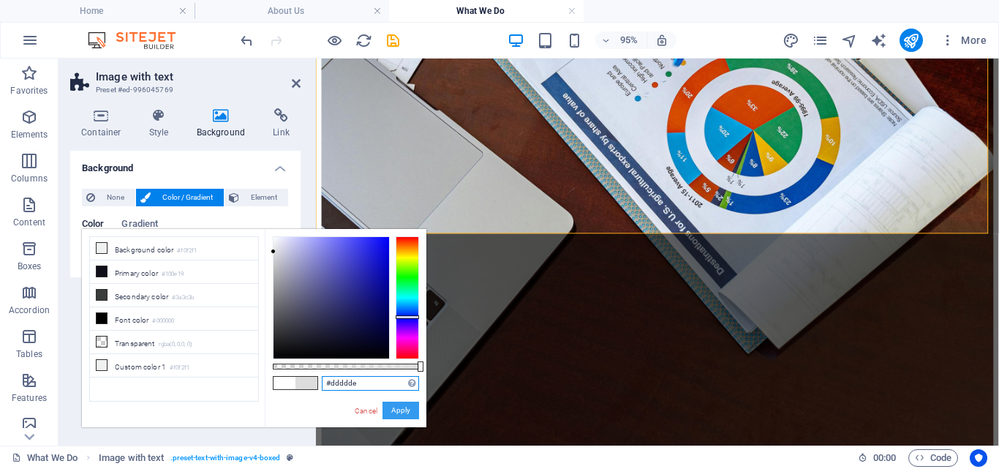
type input "#ddddde"
click at [399, 410] on button "Apply" at bounding box center [401, 411] width 37 height 18
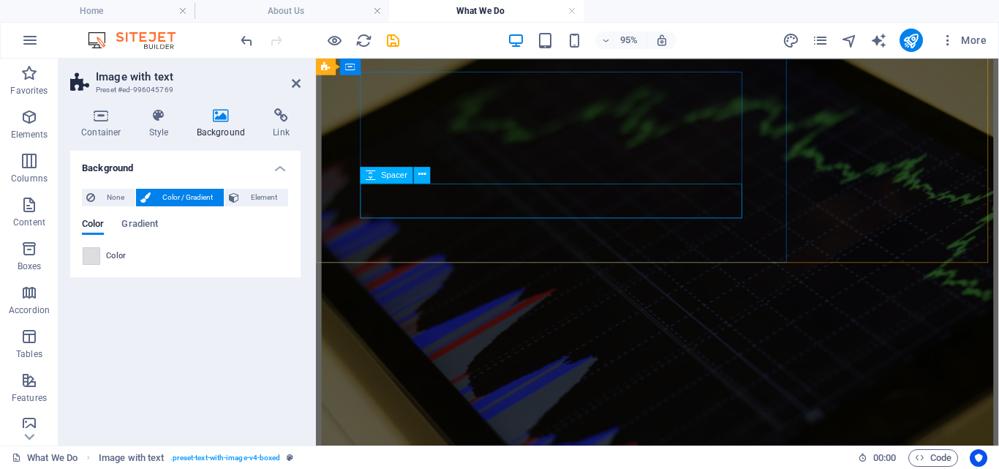
scroll to position [4221, 0]
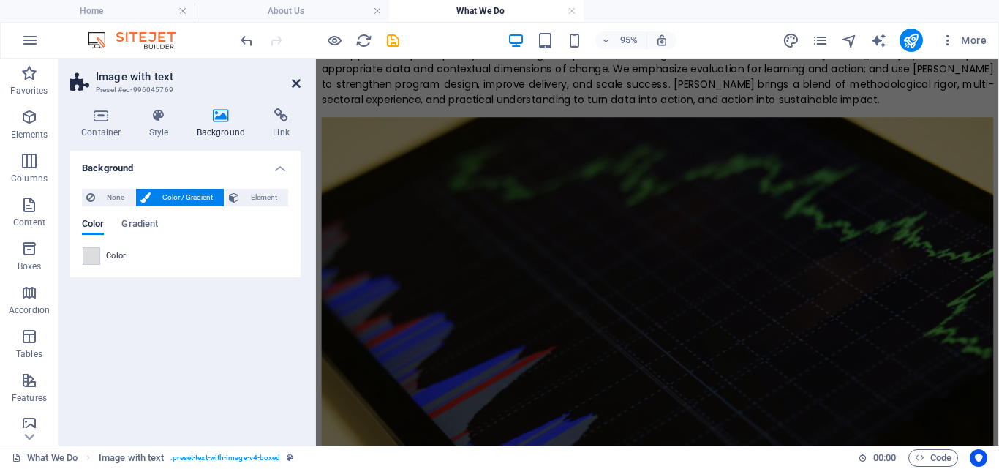
click at [298, 81] on icon at bounding box center [296, 84] width 9 height 12
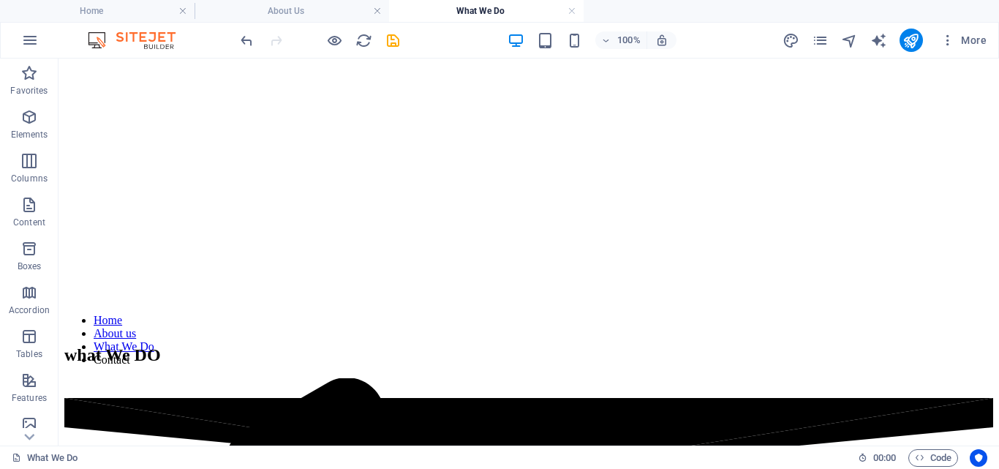
scroll to position [0, 0]
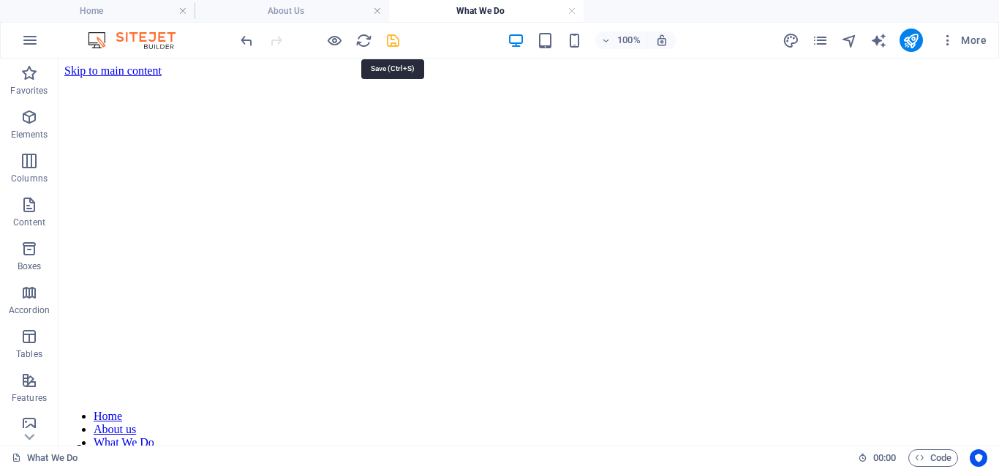
click at [394, 42] on icon "save" at bounding box center [393, 40] width 17 height 17
